Goal: Information Seeking & Learning: Learn about a topic

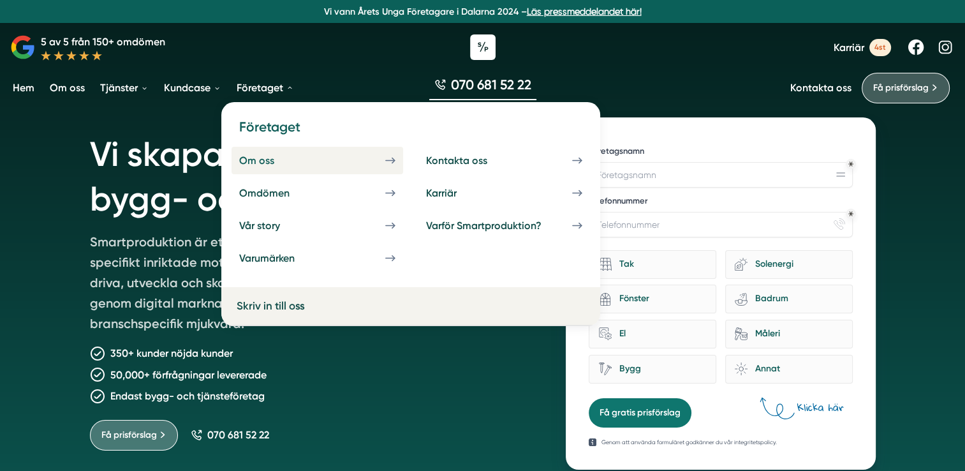
click at [276, 165] on div "Om oss" at bounding box center [272, 160] width 66 height 12
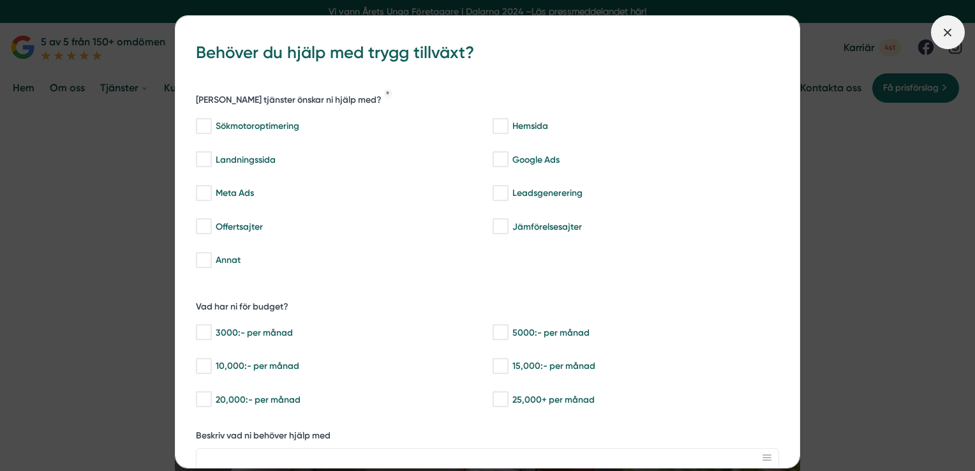
click at [953, 29] on icon at bounding box center [948, 33] width 14 height 14
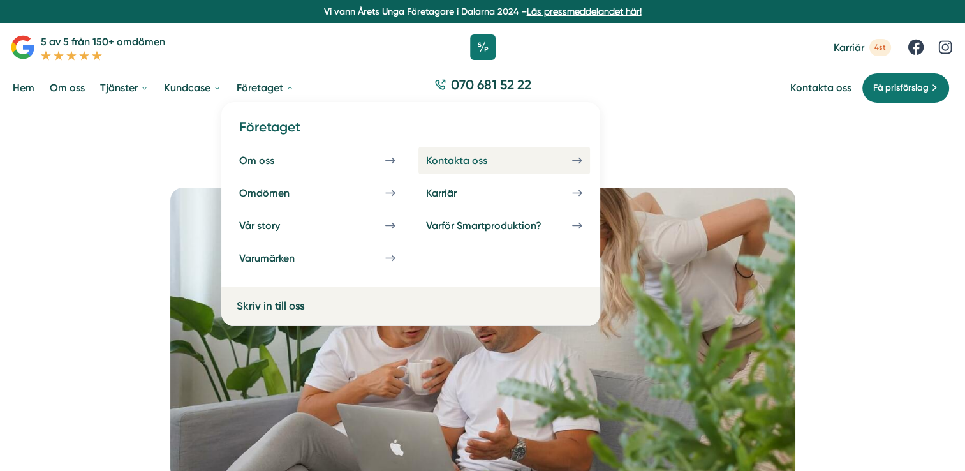
click at [479, 153] on link "Kontakta oss" at bounding box center [505, 160] width 172 height 27
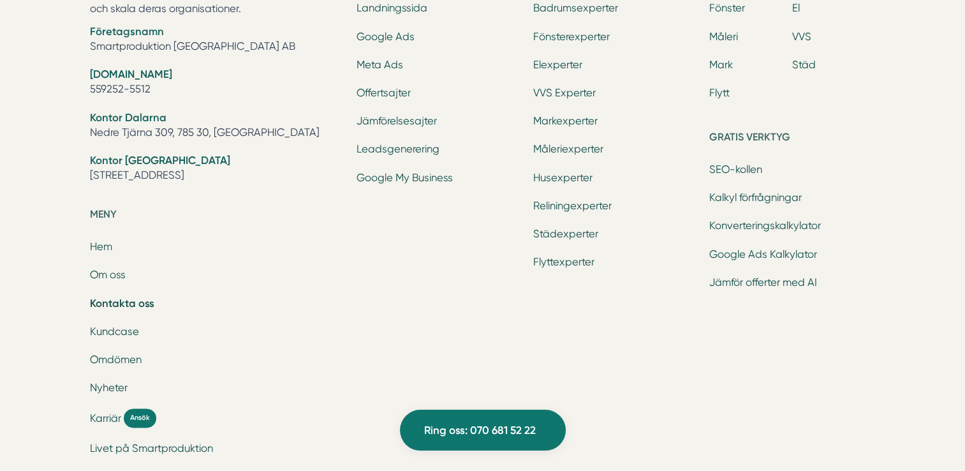
scroll to position [1618, 0]
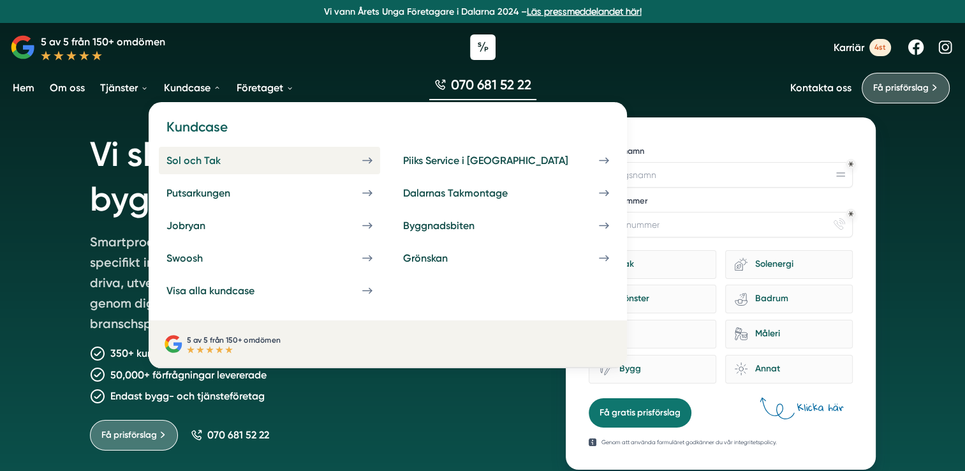
click at [207, 163] on div "Sol och Tak" at bounding box center [209, 160] width 85 height 12
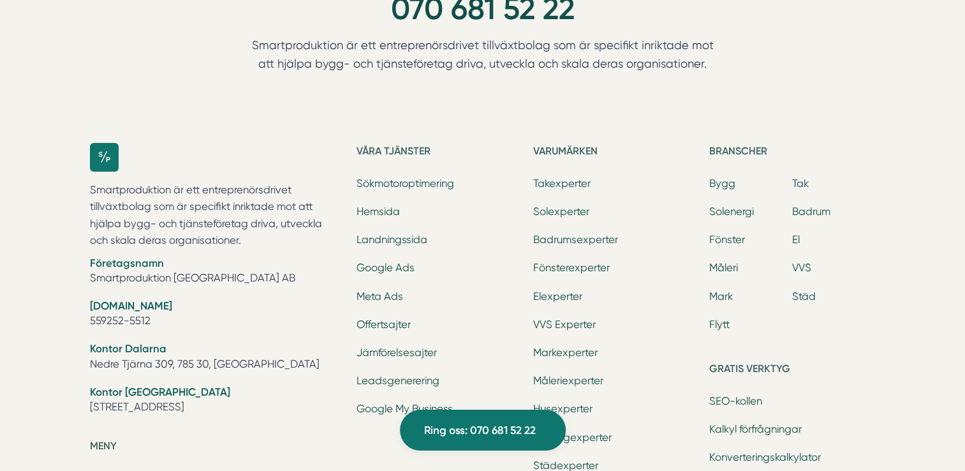
scroll to position [4658, 0]
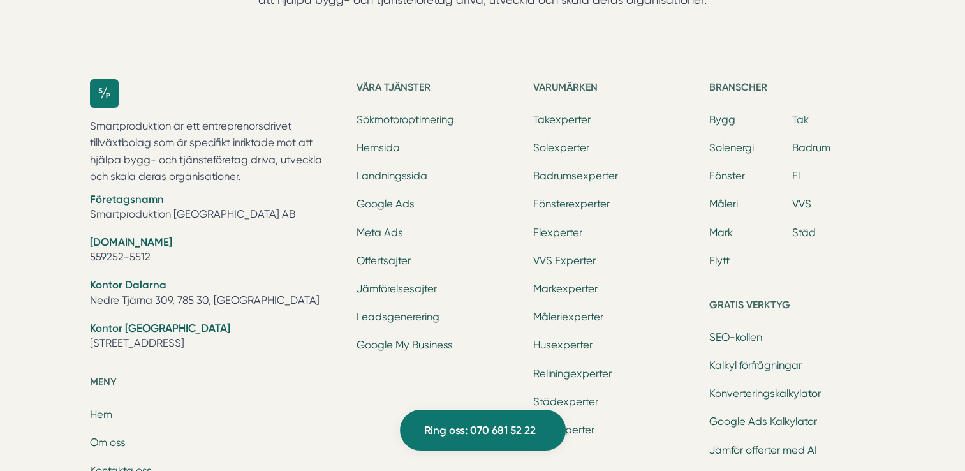
click at [798, 117] on link "Tak" at bounding box center [800, 120] width 17 height 12
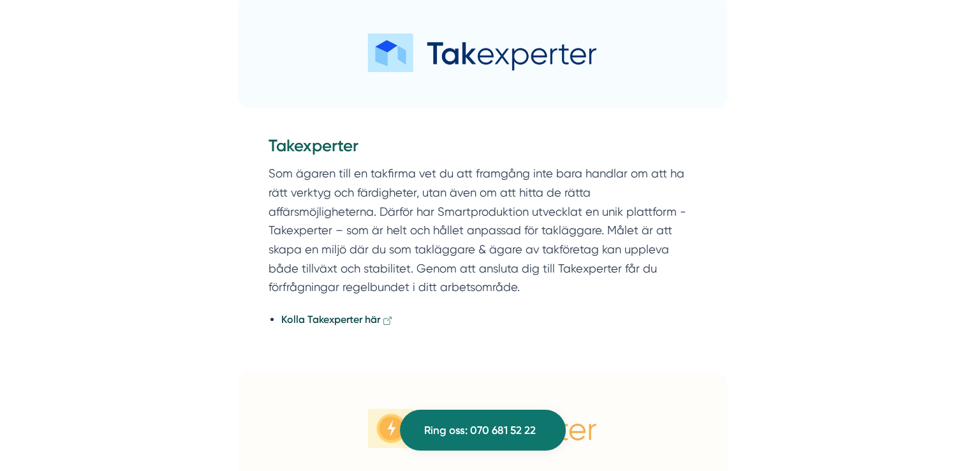
scroll to position [4977, 0]
